Goal: Task Accomplishment & Management: Use online tool/utility

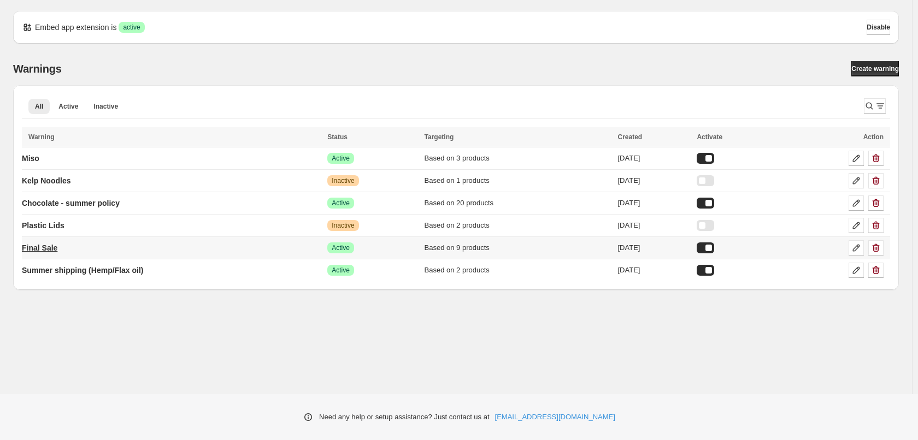
click at [49, 249] on p "Final Sale" at bounding box center [40, 248] width 36 height 11
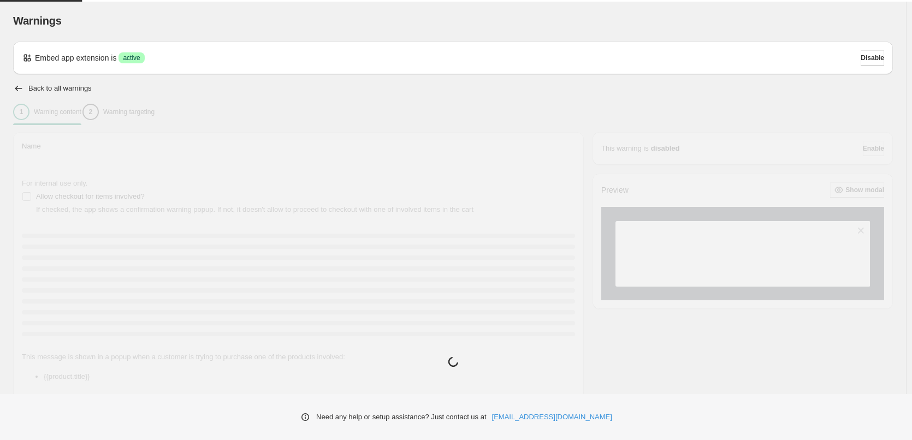
type input "**********"
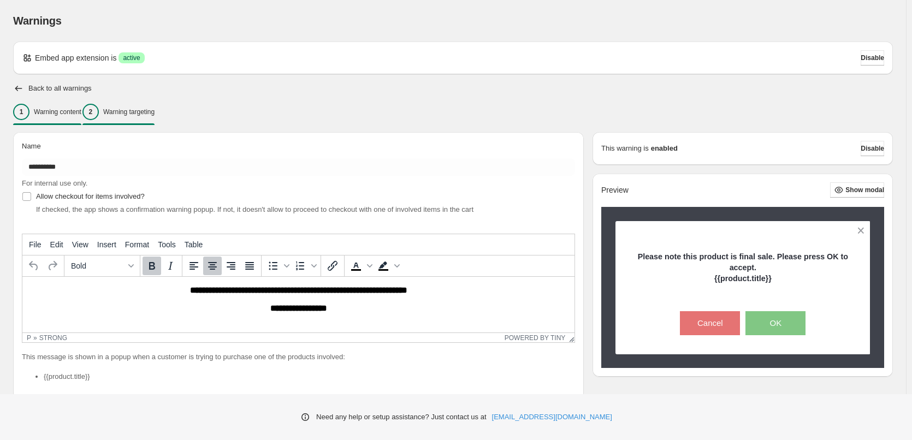
click at [155, 115] on p "Warning targeting" at bounding box center [128, 112] width 51 height 9
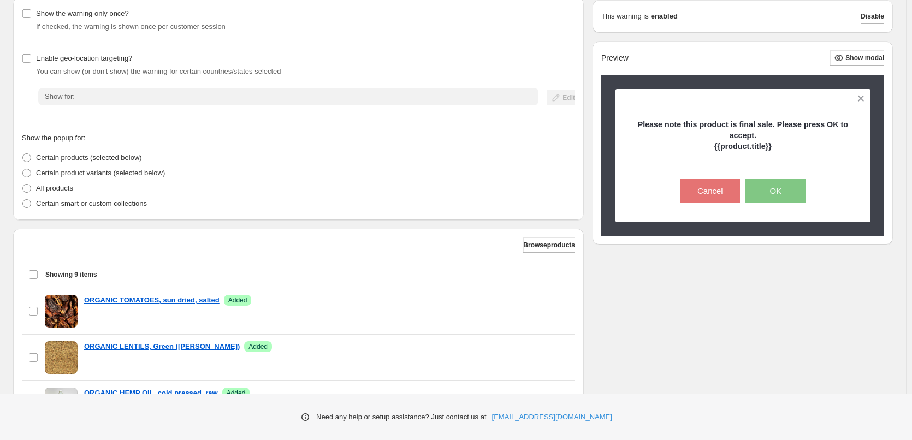
scroll to position [109, 0]
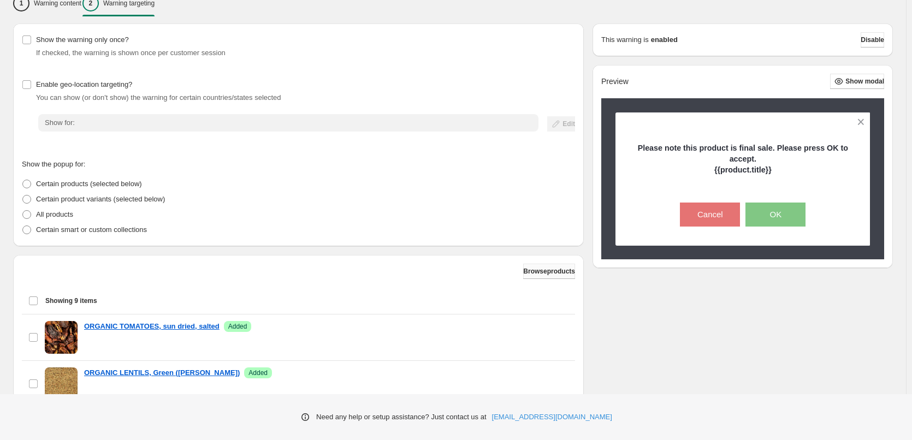
click at [547, 273] on span "Browse products" at bounding box center [549, 271] width 52 height 9
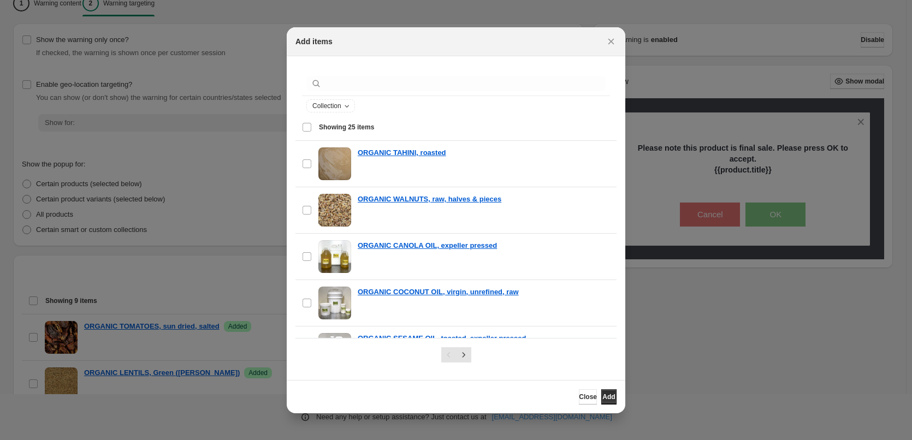
click at [425, 93] on div ":r1j:" at bounding box center [456, 84] width 308 height 24
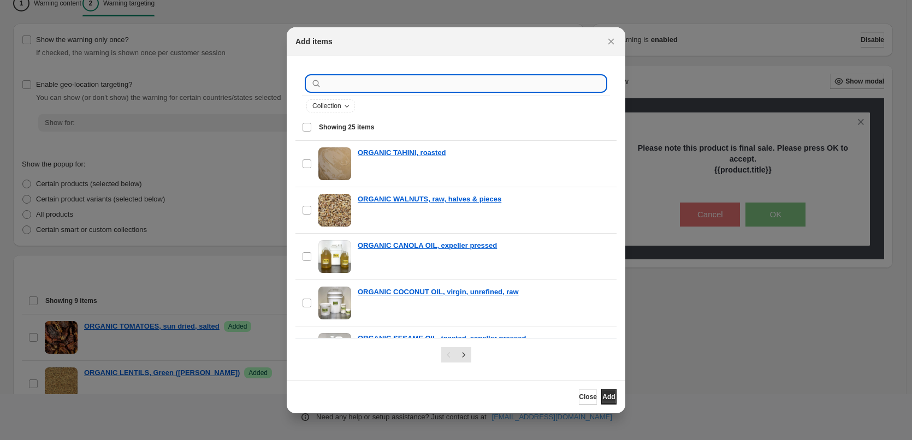
click at [428, 85] on input ":r1j:" at bounding box center [465, 83] width 282 height 15
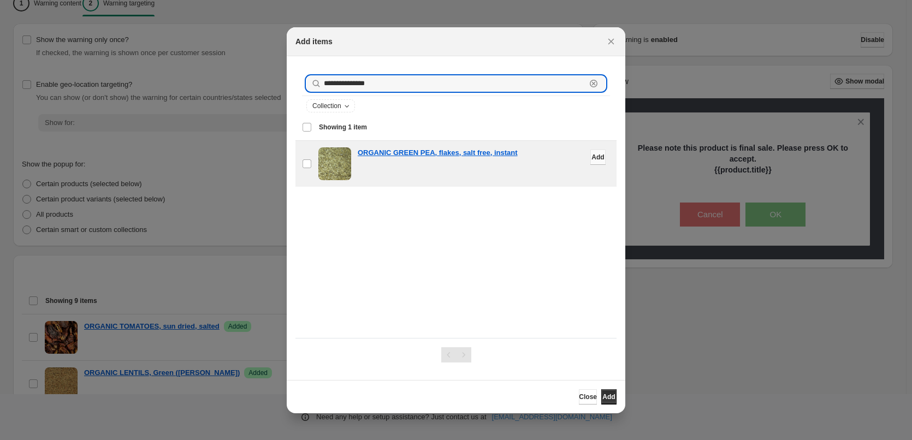
type input "**********"
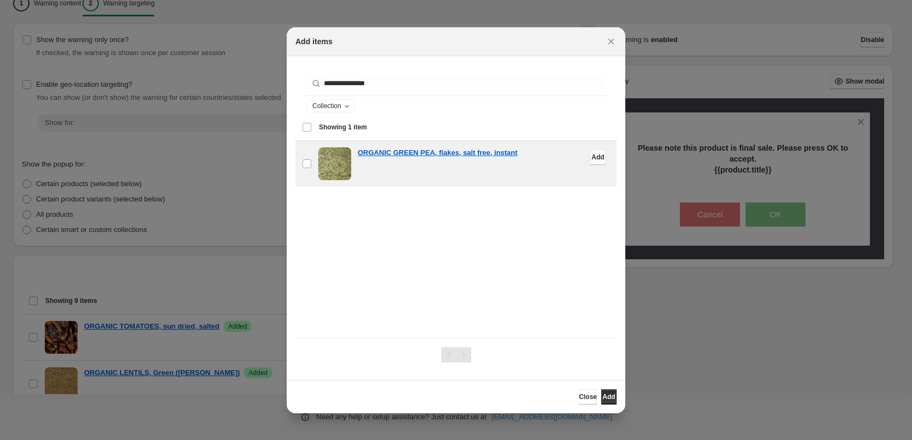
click at [592, 163] on button "Add" at bounding box center [597, 157] width 15 height 15
click at [579, 397] on span "Close" at bounding box center [588, 397] width 18 height 9
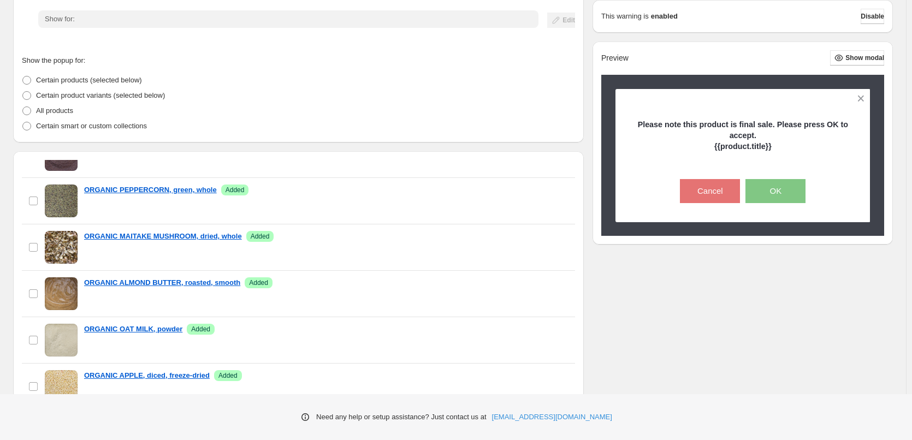
scroll to position [327, 0]
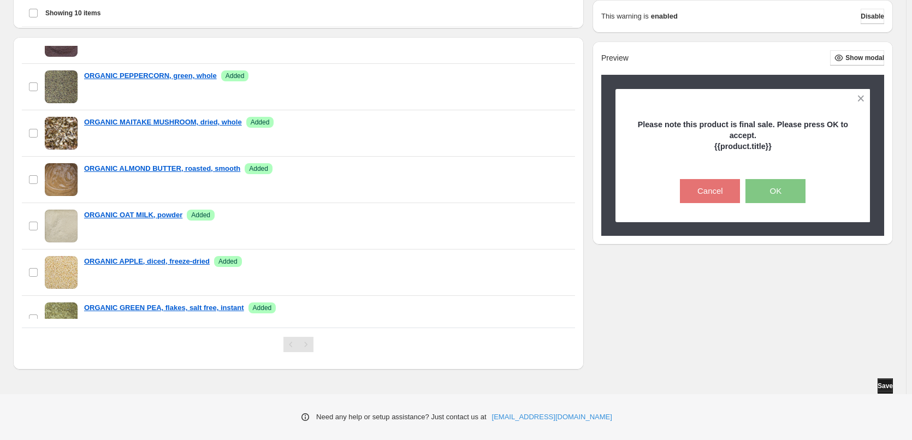
click at [882, 383] on span "Save" at bounding box center [885, 386] width 15 height 9
